Goal: Find specific page/section: Find specific page/section

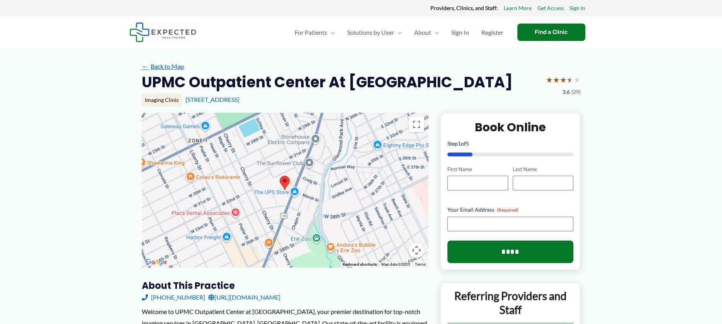
click at [175, 62] on link "← Back to Map" at bounding box center [163, 67] width 42 height 12
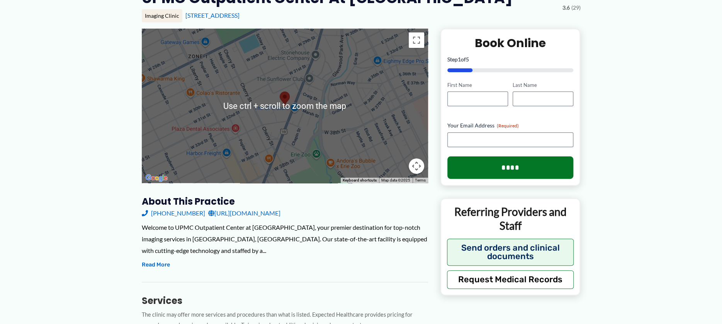
scroll to position [155, 0]
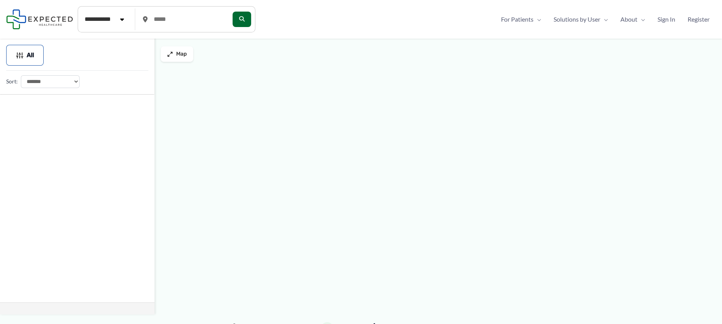
type input "*****"
